Goal: Information Seeking & Learning: Learn about a topic

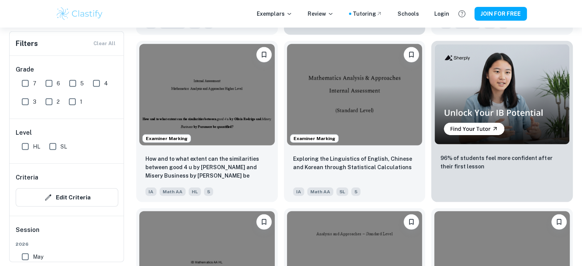
scroll to position [2253, 0]
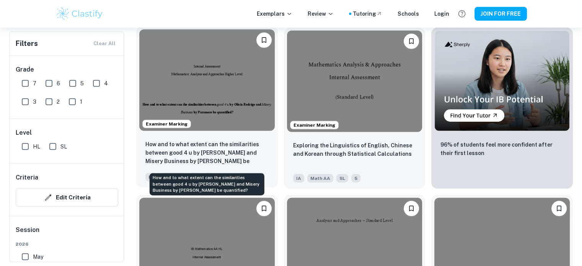
click at [215, 151] on p "How and to what extent can the similarities between good 4 u by [PERSON_NAME] a…" at bounding box center [207, 153] width 123 height 26
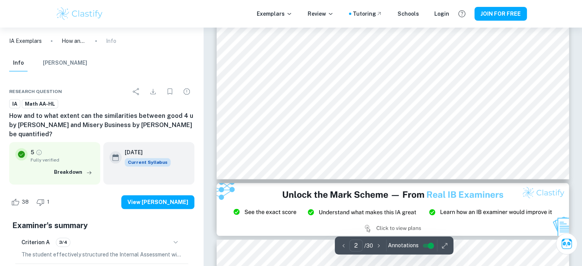
scroll to position [830, 0]
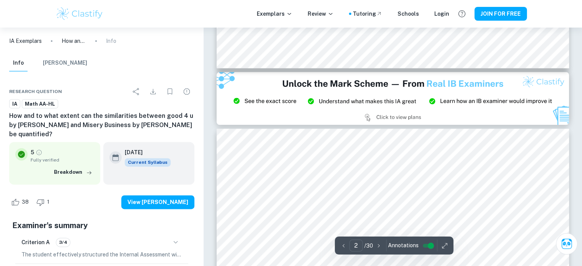
type input "3"
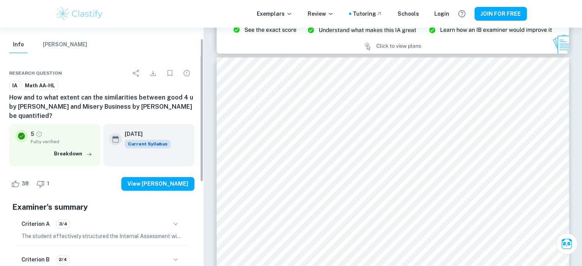
scroll to position [0, 0]
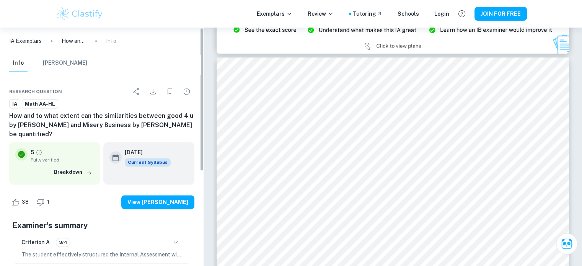
drag, startPoint x: 203, startPoint y: 89, endPoint x: 208, endPoint y: 60, distance: 29.7
click at [66, 61] on button "[PERSON_NAME]" at bounding box center [65, 63] width 44 height 17
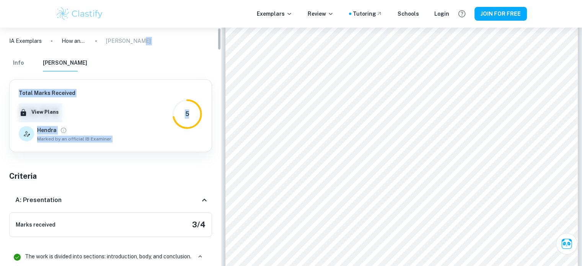
drag, startPoint x: 217, startPoint y: 39, endPoint x: 221, endPoint y: 85, distance: 46.5
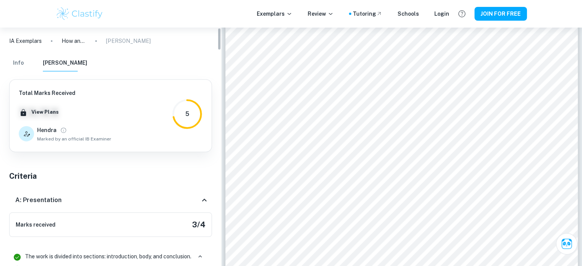
drag, startPoint x: 217, startPoint y: 40, endPoint x: 193, endPoint y: -46, distance: 89.9
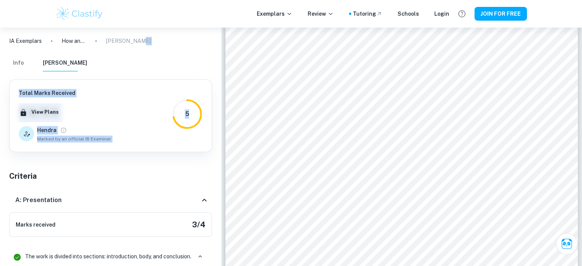
click at [102, 70] on div "Info [PERSON_NAME]" at bounding box center [110, 65] width 215 height 20
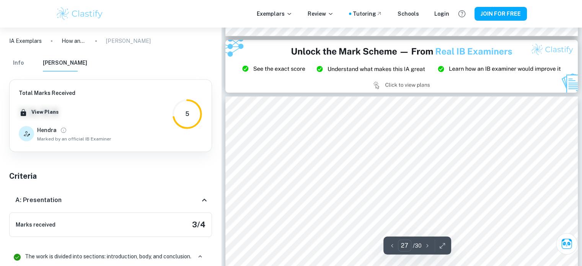
type input "26"
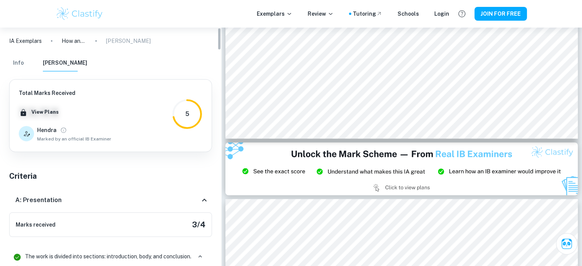
drag, startPoint x: 220, startPoint y: 38, endPoint x: 222, endPoint y: 29, distance: 9.8
click at [13, 64] on button "Info" at bounding box center [18, 63] width 18 height 17
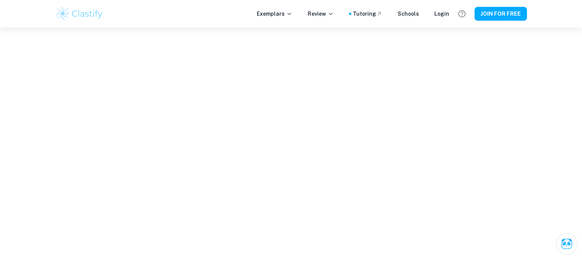
scroll to position [1126, 0]
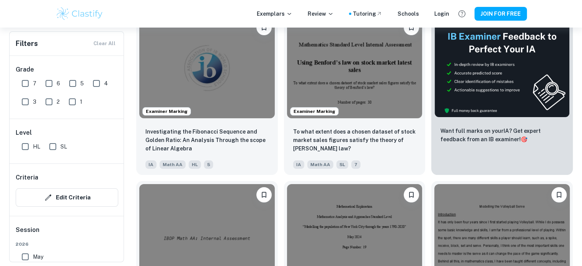
scroll to position [2943, 0]
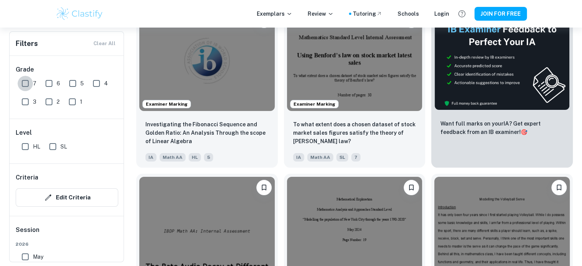
click at [27, 84] on input "7" at bounding box center [25, 83] width 15 height 15
checkbox input "true"
click at [45, 82] on input "6" at bounding box center [48, 83] width 15 height 15
checkbox input "true"
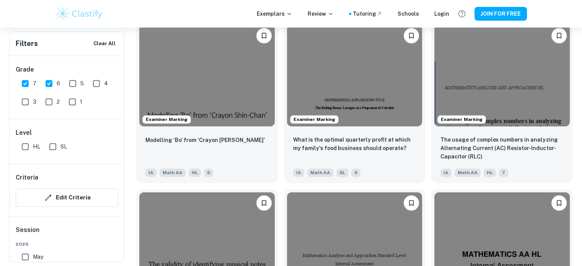
scroll to position [940, 0]
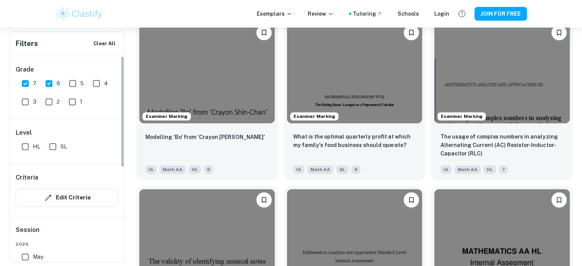
drag, startPoint x: 29, startPoint y: 135, endPoint x: 27, endPoint y: 146, distance: 10.9
click at [29, 136] on div "Level HL SL" at bounding box center [67, 141] width 115 height 44
click at [27, 146] on input "HL" at bounding box center [25, 146] width 15 height 15
checkbox input "true"
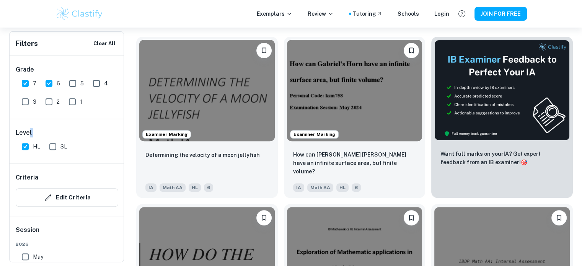
scroll to position [260, 0]
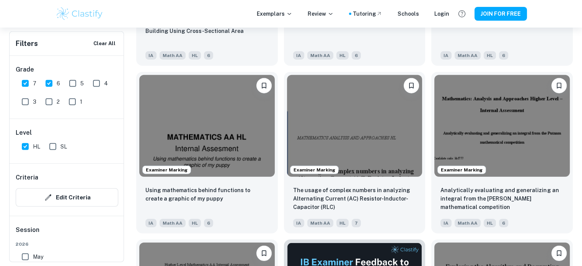
scroll to position [1935, 0]
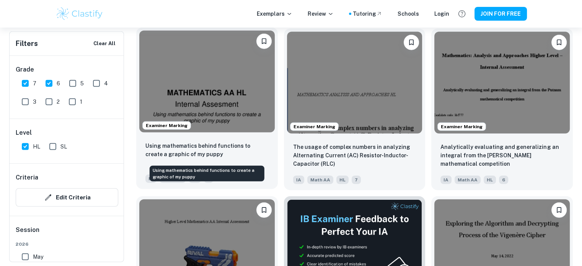
click at [190, 147] on p "Using mathematics behind functions to create a graphic of my puppy" at bounding box center [207, 150] width 123 height 17
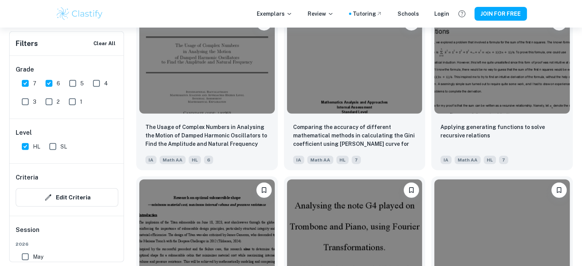
scroll to position [7896, 0]
